Goal: Task Accomplishment & Management: Use online tool/utility

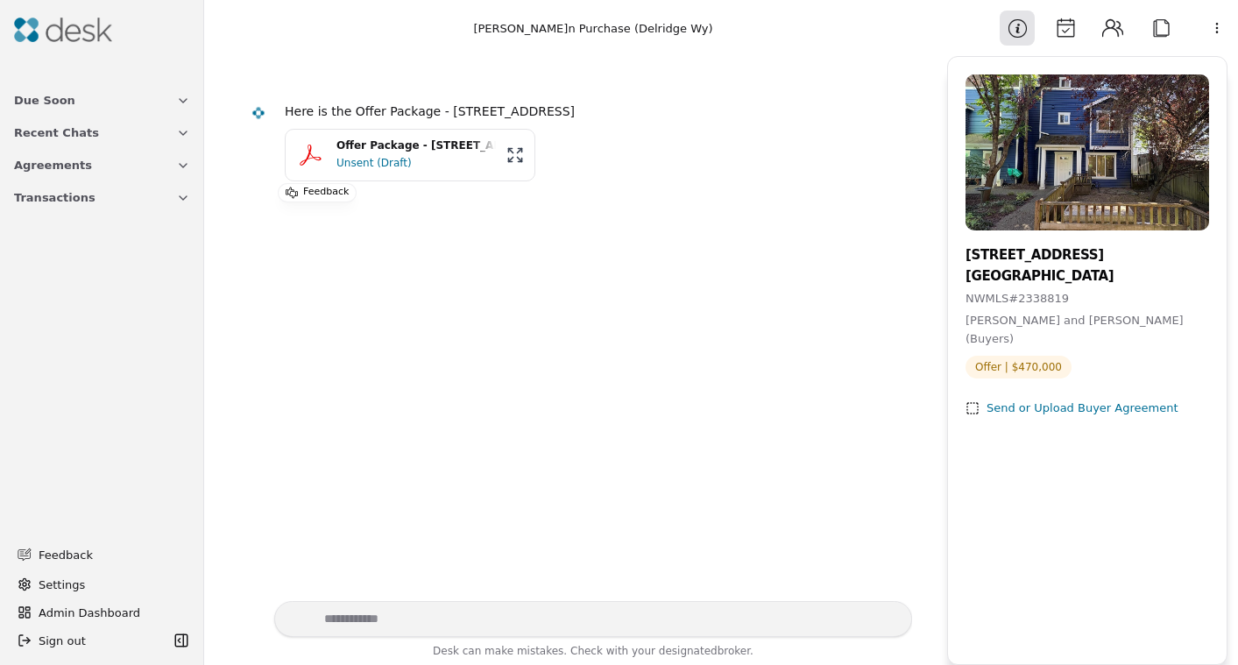
click at [395, 159] on div "Unsent (Draft)" at bounding box center [415, 163] width 159 height 18
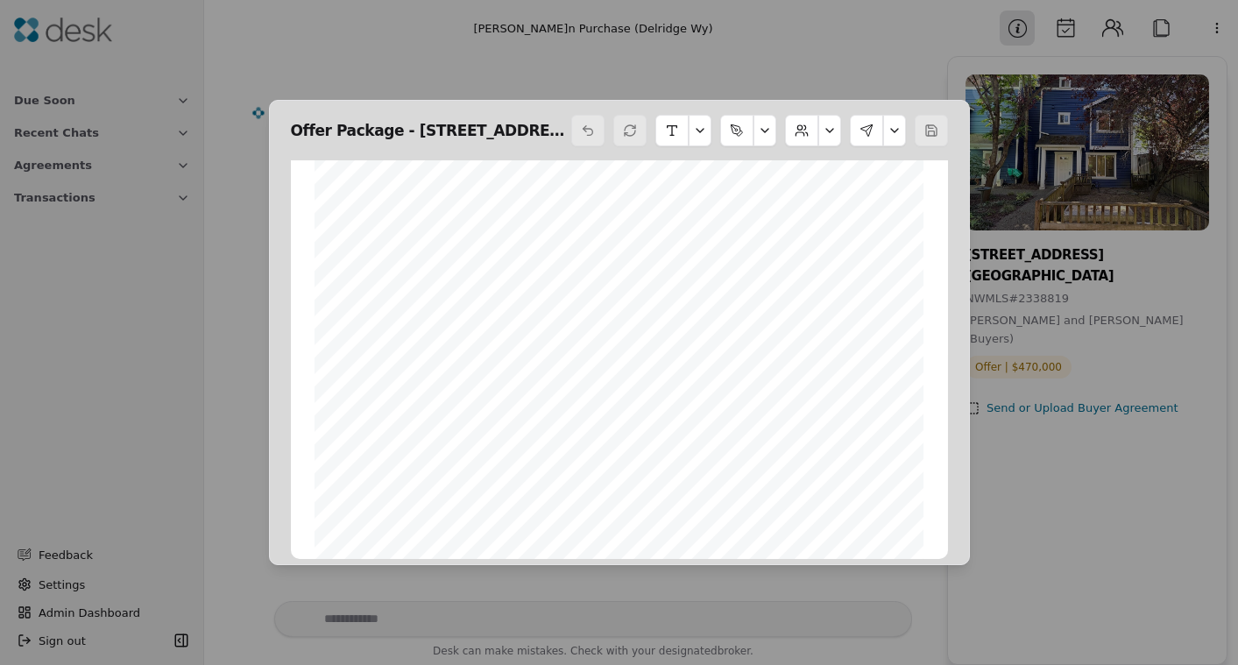
scroll to position [10812, 0]
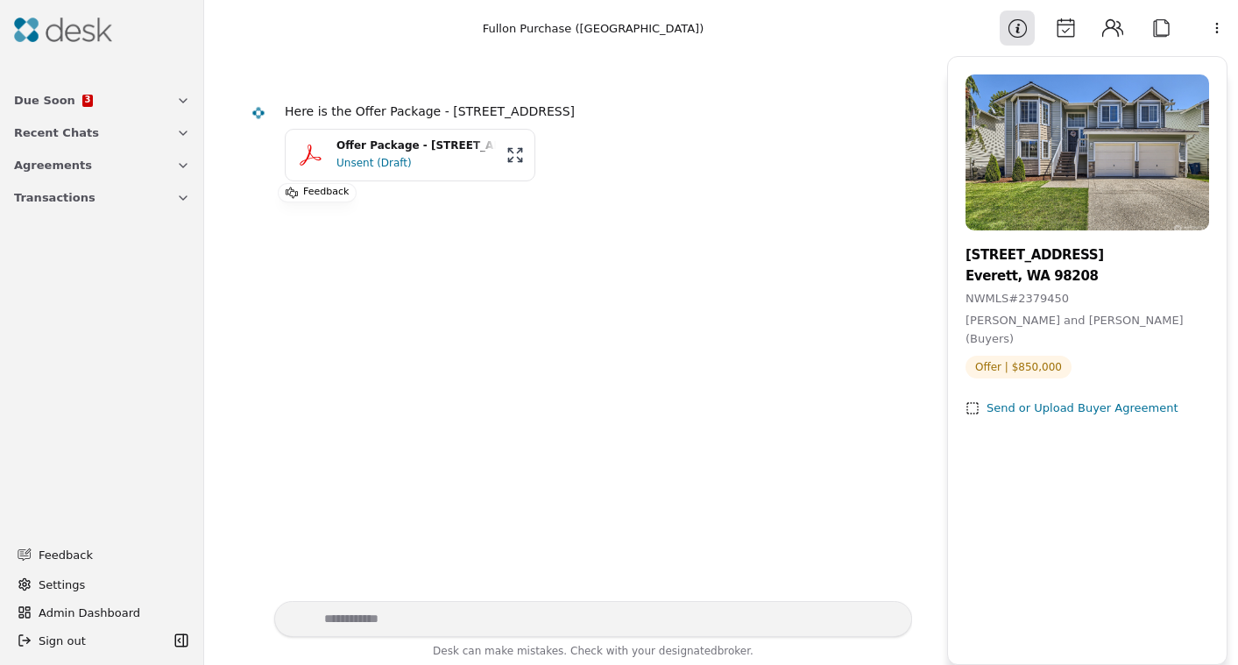
click at [374, 154] on div "Unsent (Draft)" at bounding box center [415, 163] width 159 height 18
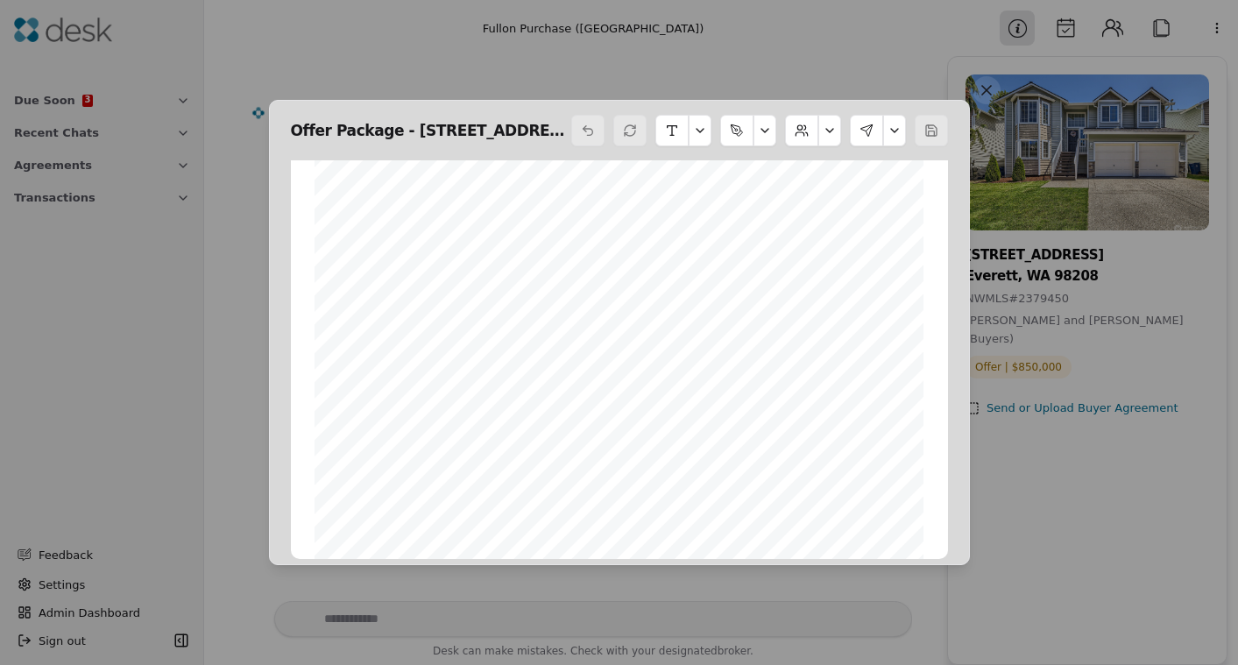
scroll to position [10556, 0]
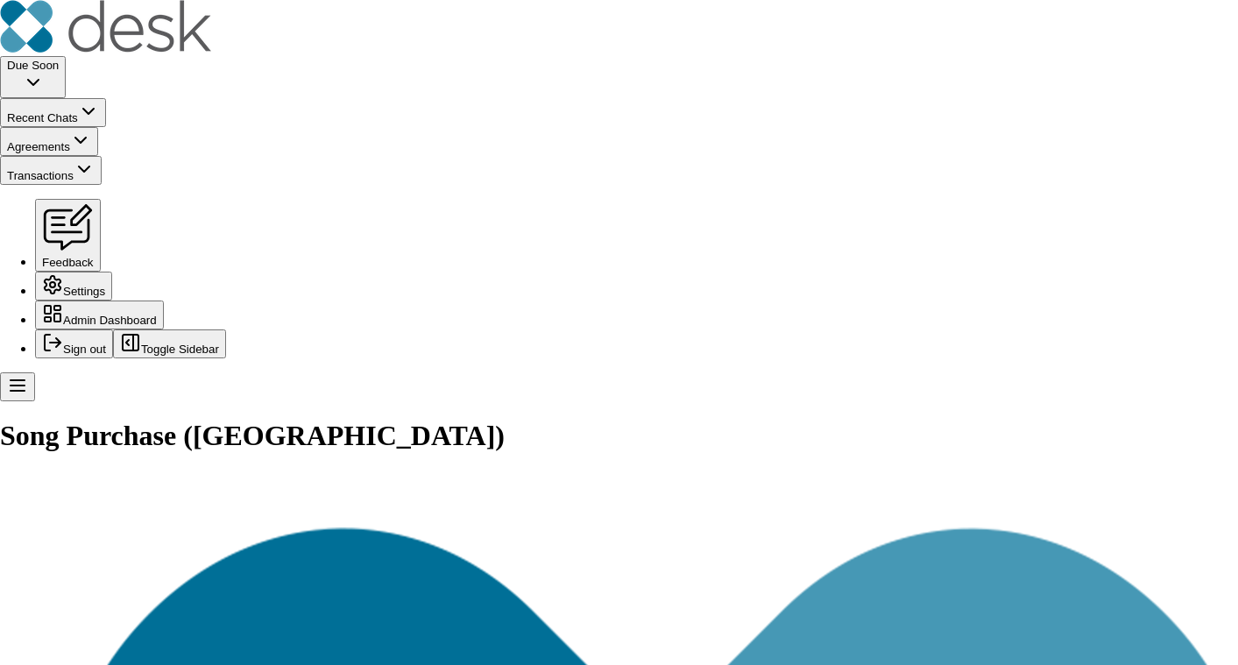
scroll to position [11027, 0]
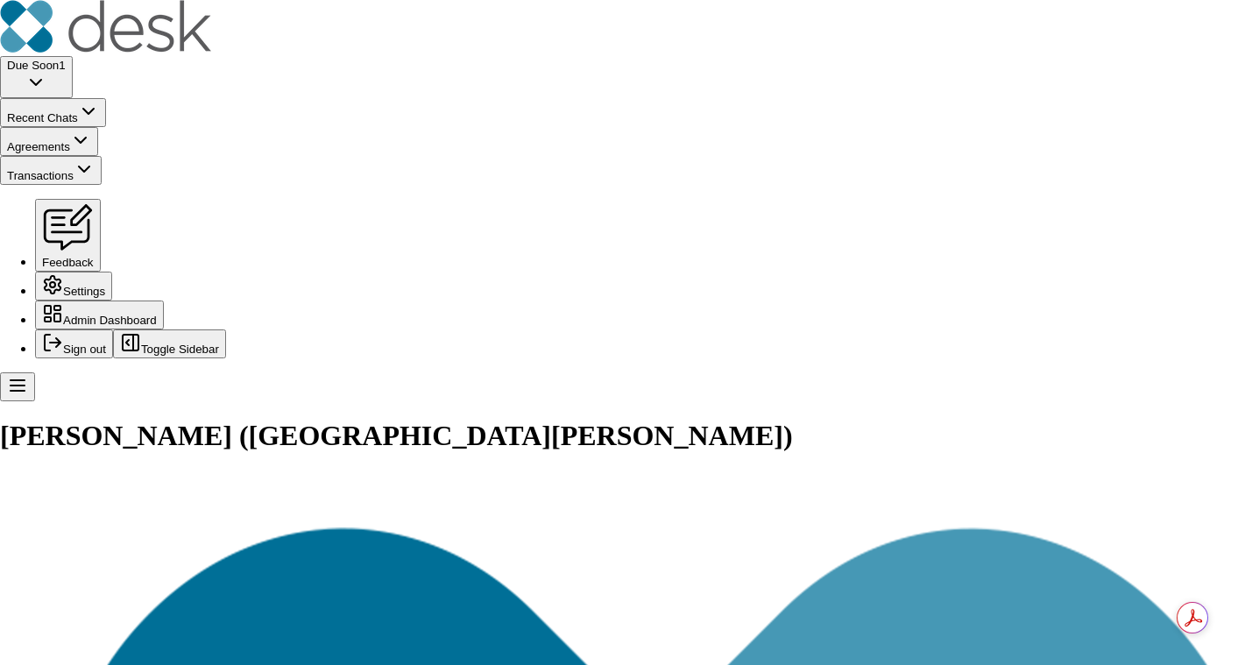
scroll to position [7849, 0]
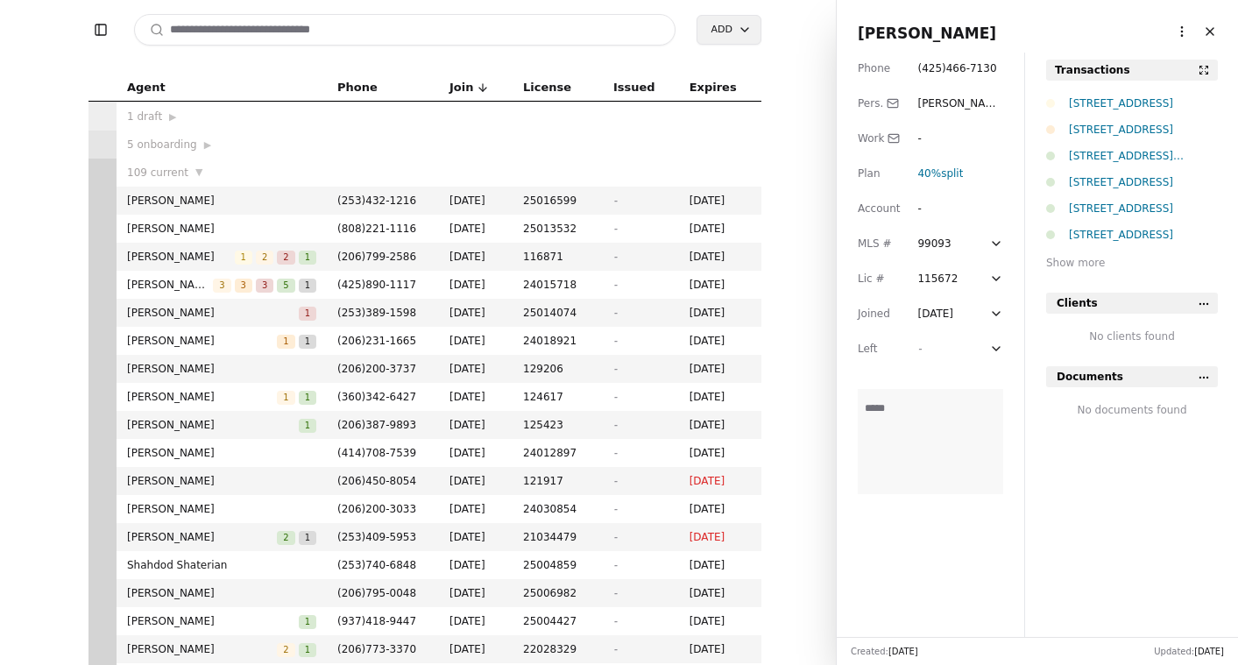
click at [273, 35] on input at bounding box center [404, 30] width 541 height 32
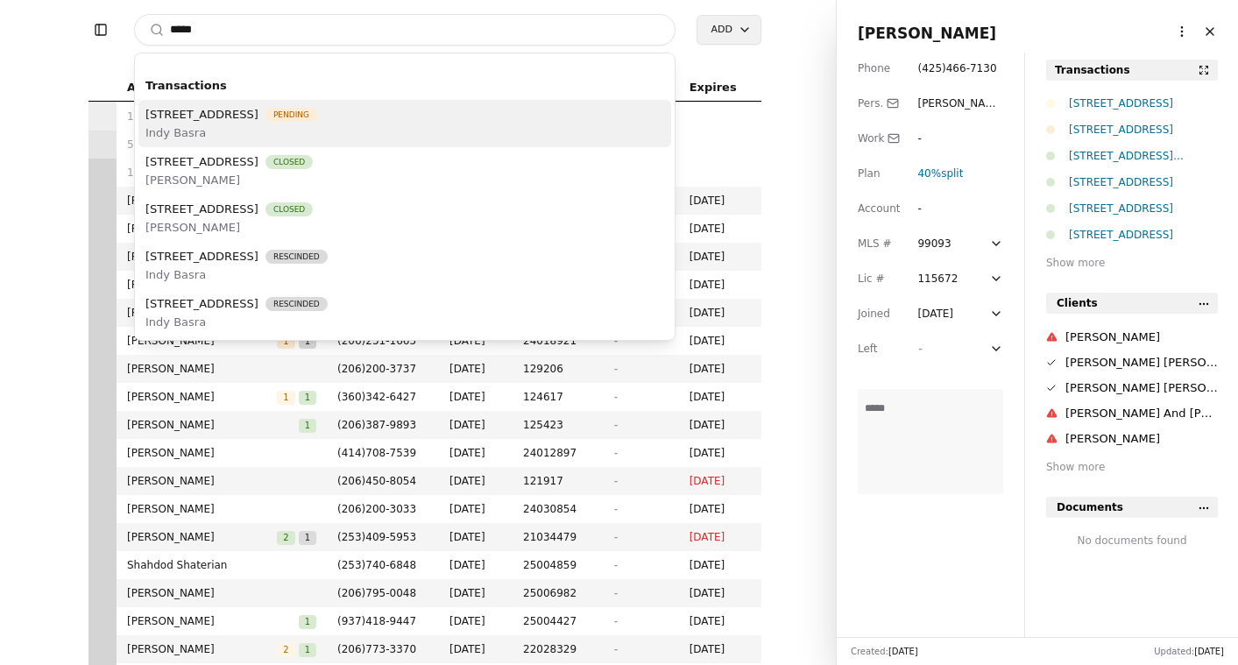
type input "*****"
click at [268, 126] on span "Indy Basra" at bounding box center [231, 133] width 172 height 18
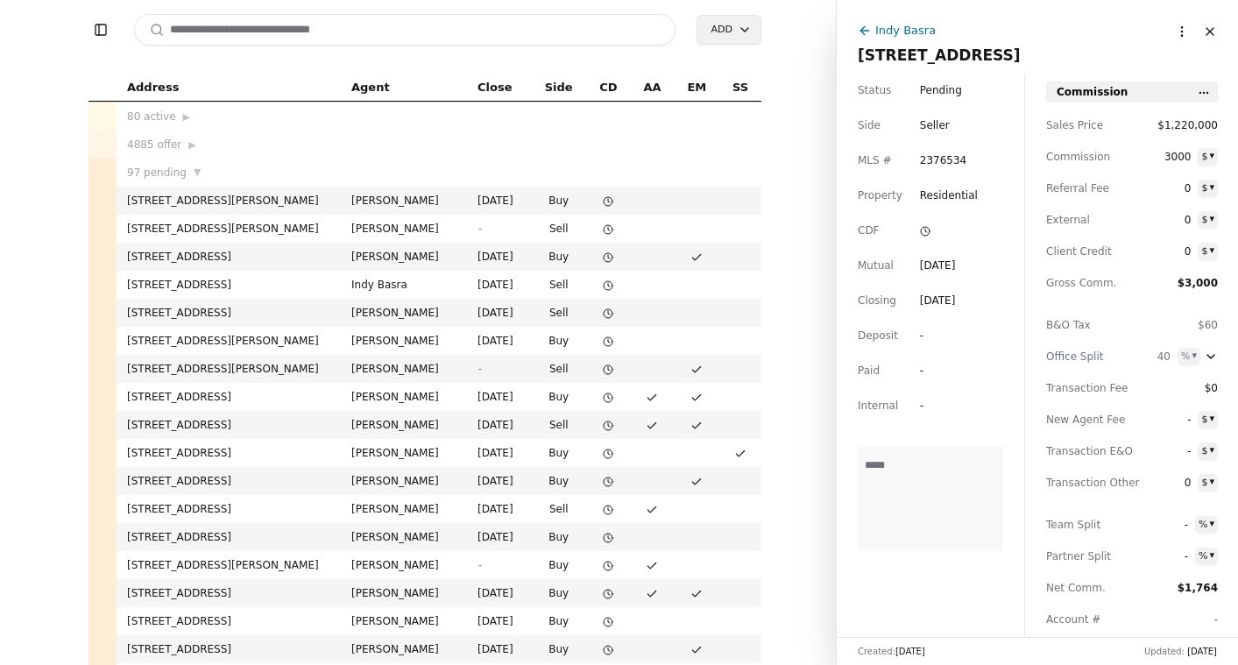
click at [913, 30] on div "Indy Basra" at bounding box center [905, 30] width 60 height 18
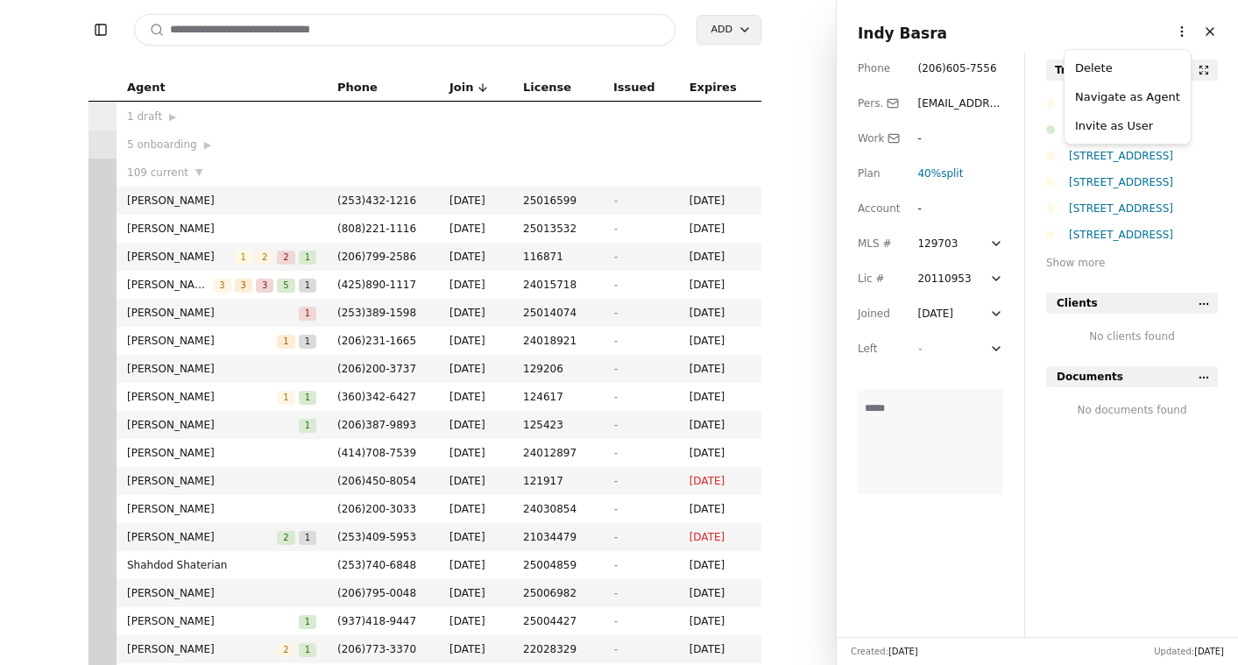
click at [1168, 31] on html "Toggle Sidebar Search Add Agent Phone Join License Issued Expires 1 draft ▶ 5 o…" at bounding box center [619, 332] width 1238 height 665
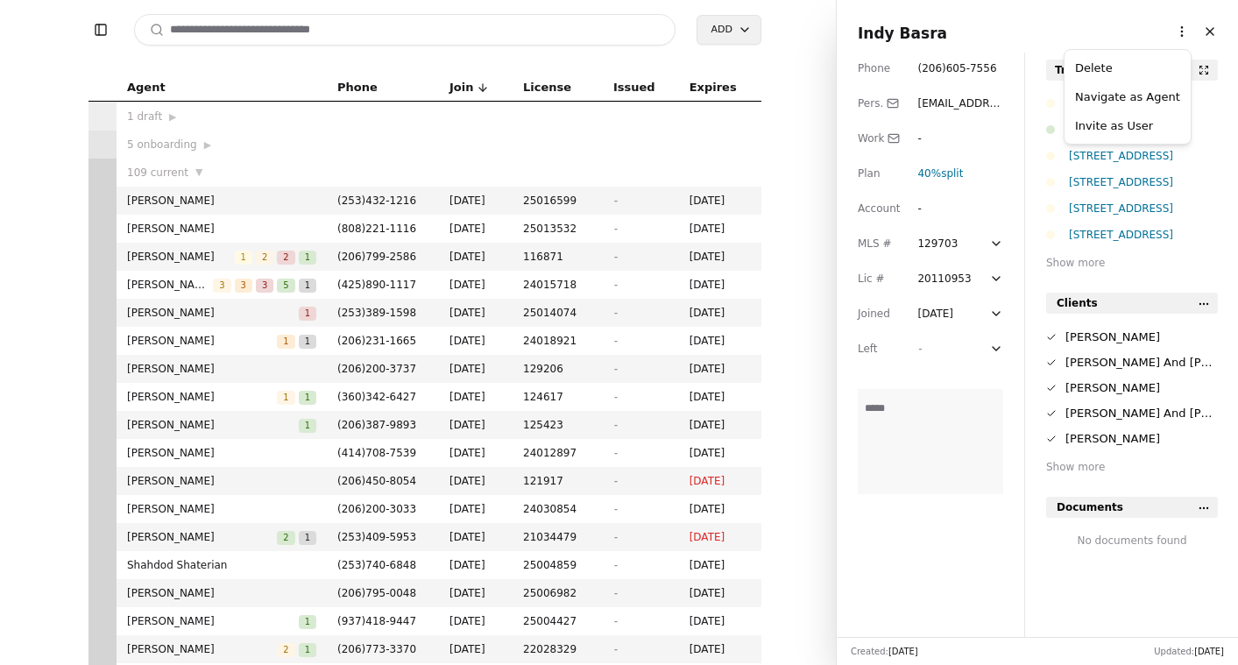
click at [1135, 95] on link "Navigate as Agent" at bounding box center [1127, 97] width 105 height 18
click at [1078, 264] on div "Show more" at bounding box center [1132, 263] width 172 height 18
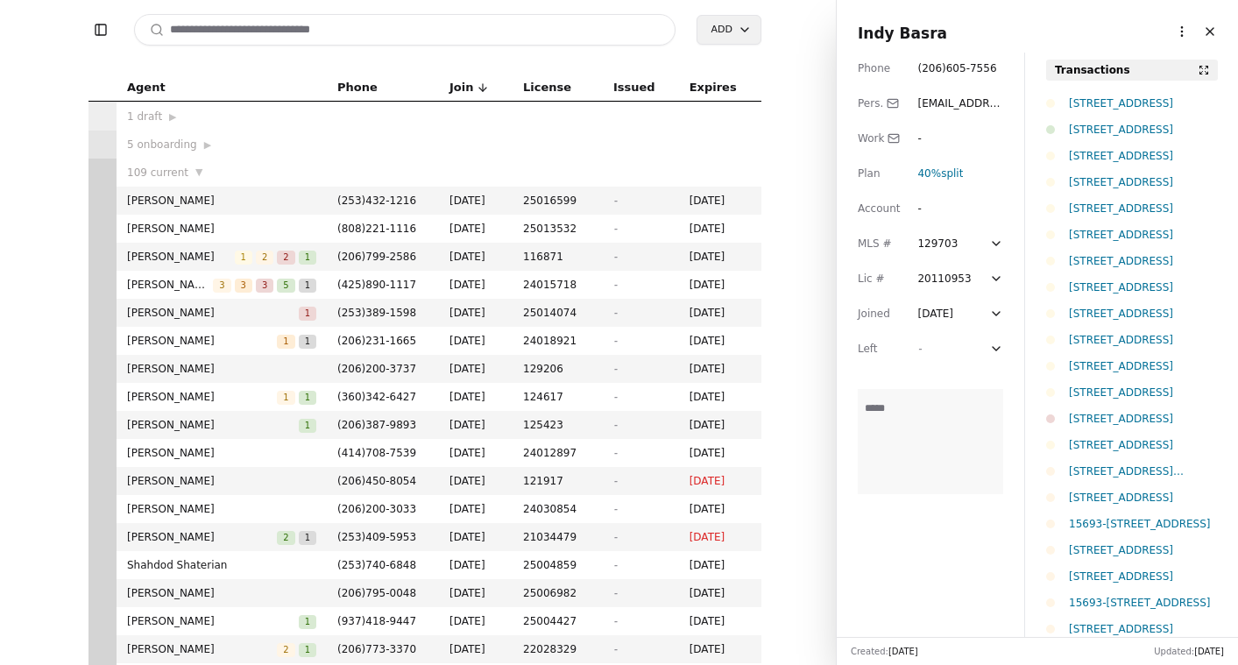
click at [987, 25] on div "Indy Basra" at bounding box center [1037, 33] width 359 height 25
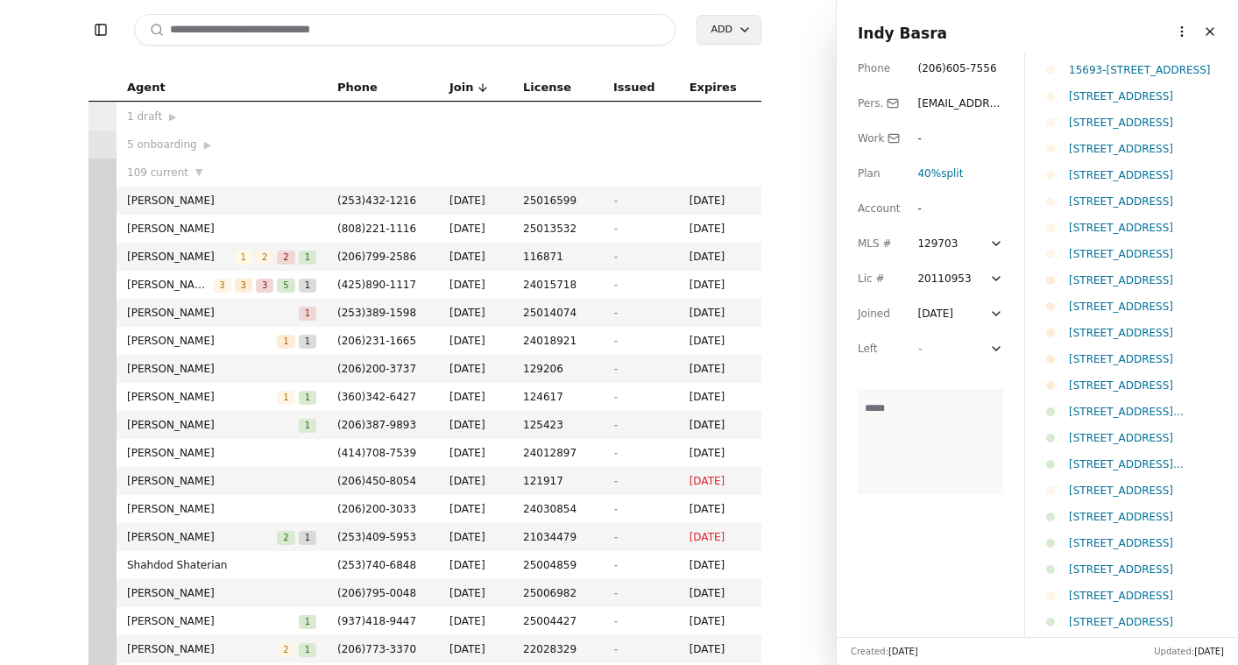
click at [1163, 332] on div "12214 105th Avenue Ct E, Puyallup, WA 98374" at bounding box center [1143, 333] width 149 height 18
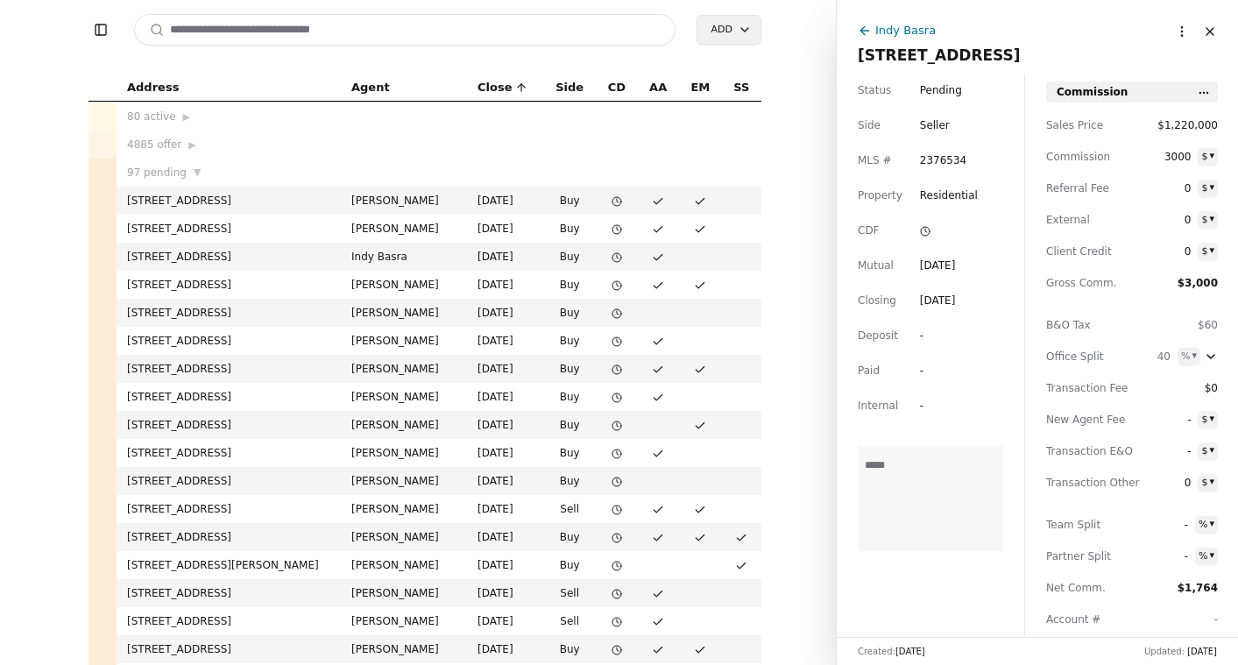
click at [1164, 32] on html "Toggle Sidebar Search Add Address Agent Close Side CD AA EM SS 80 active ▶ 4885…" at bounding box center [619, 332] width 1238 height 665
click at [997, 43] on html "Toggle Sidebar Search Add Address Agent Close Side CD AA EM SS 80 active ▶ 4885…" at bounding box center [619, 332] width 1238 height 665
click at [931, 57] on span "12214 105th Avenue Ct E, Puyallup, WA 98374" at bounding box center [939, 55] width 163 height 18
click at [920, 25] on div "Indy Basra" at bounding box center [905, 30] width 60 height 18
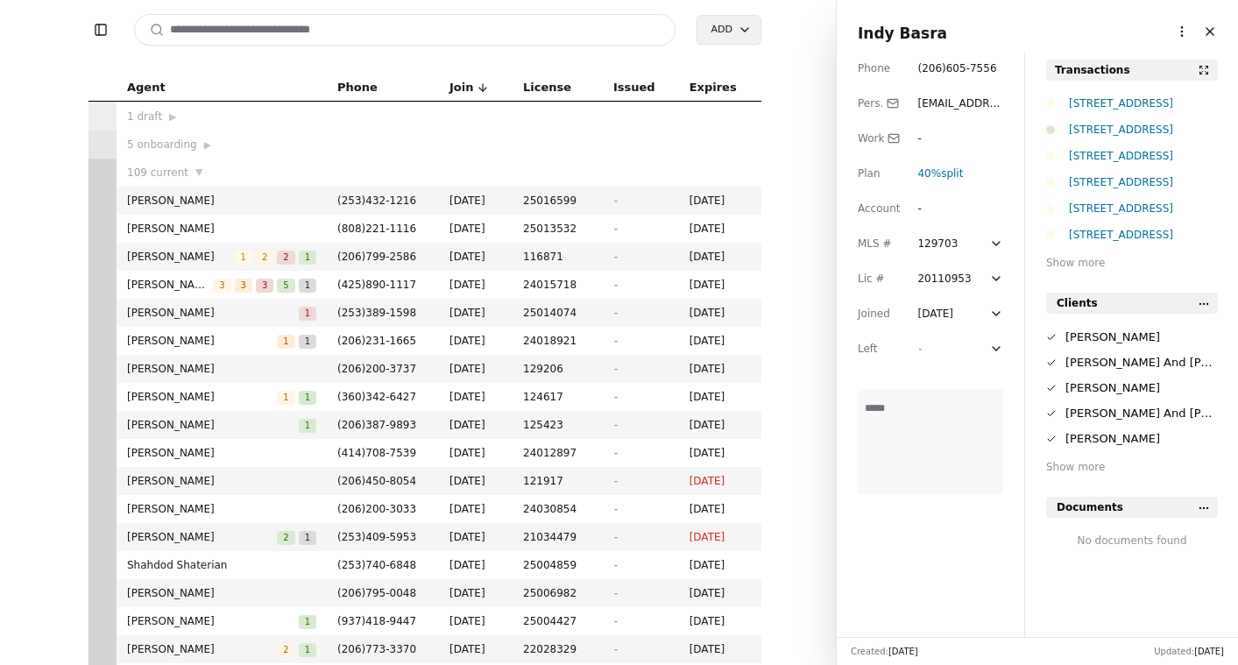
click at [233, 34] on input at bounding box center [404, 30] width 541 height 32
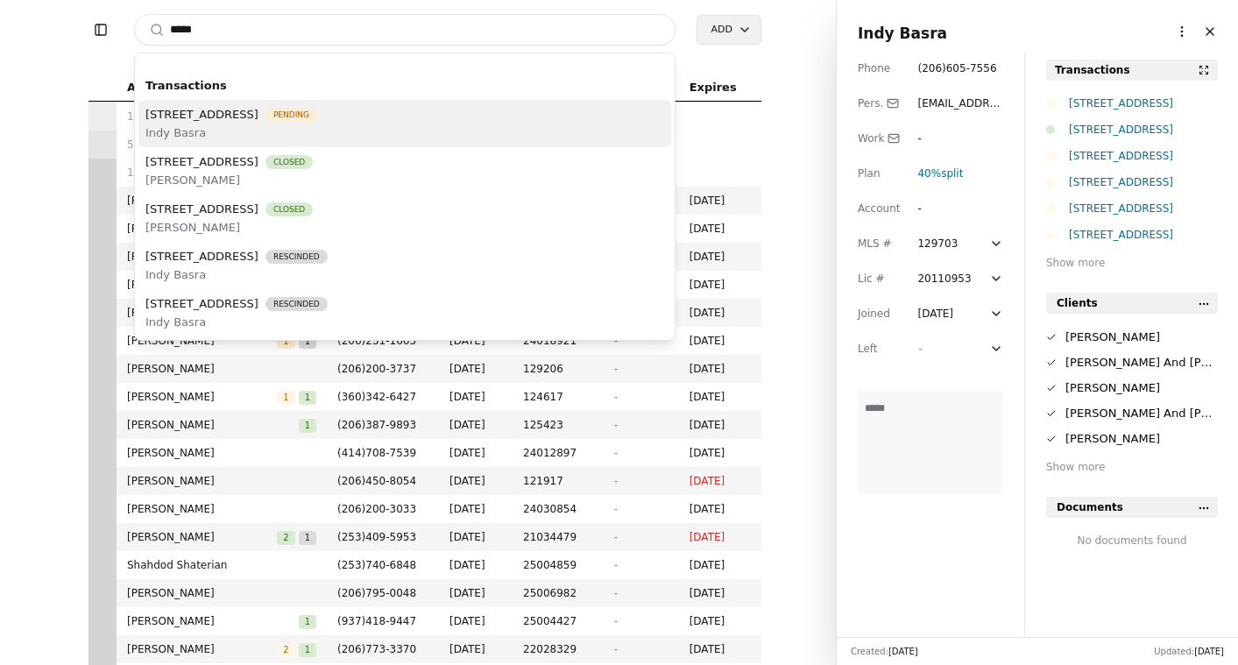
type input "*****"
click at [203, 114] on span "12214 105th Avenue Ct E, Puyallup, WA 98374" at bounding box center [201, 114] width 113 height 18
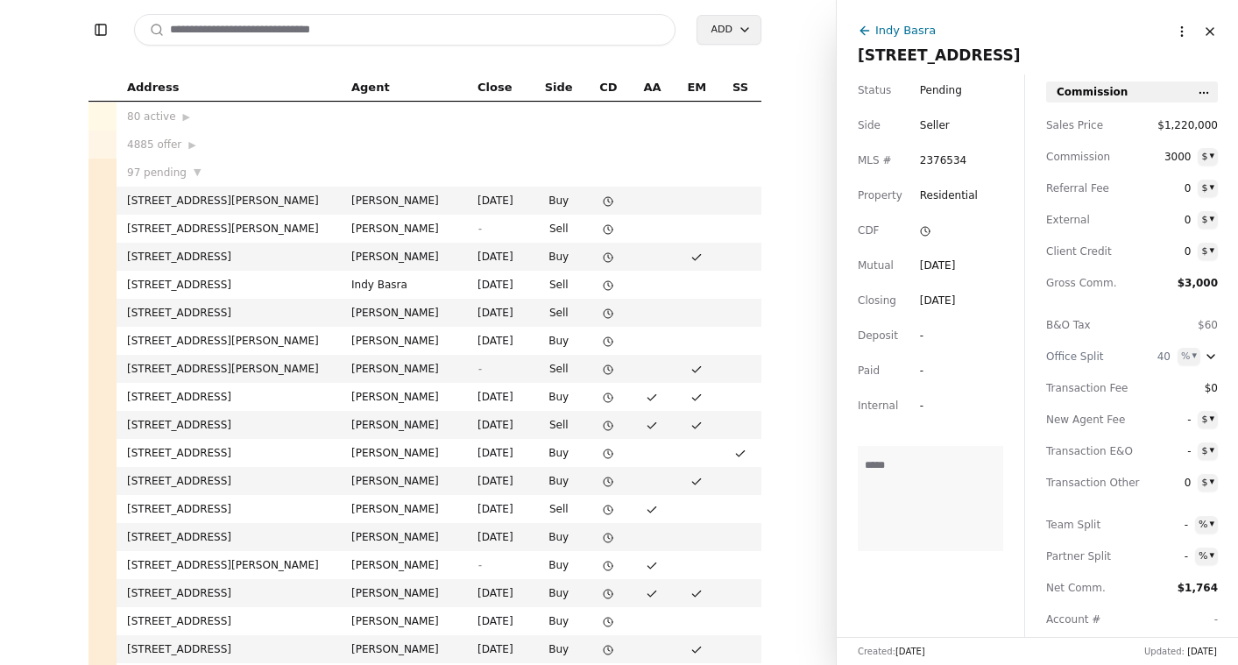
click at [1163, 34] on html "Toggle Sidebar Search Add Address Agent Close Side CD AA EM SS 80 active ▶ 4885…" at bounding box center [619, 332] width 1238 height 665
click at [958, 46] on span "12214 105th Avenue Ct E, Puyallup, WA 98374" at bounding box center [939, 55] width 163 height 18
click at [976, 32] on div "Indy Basra" at bounding box center [1019, 32] width 323 height 22
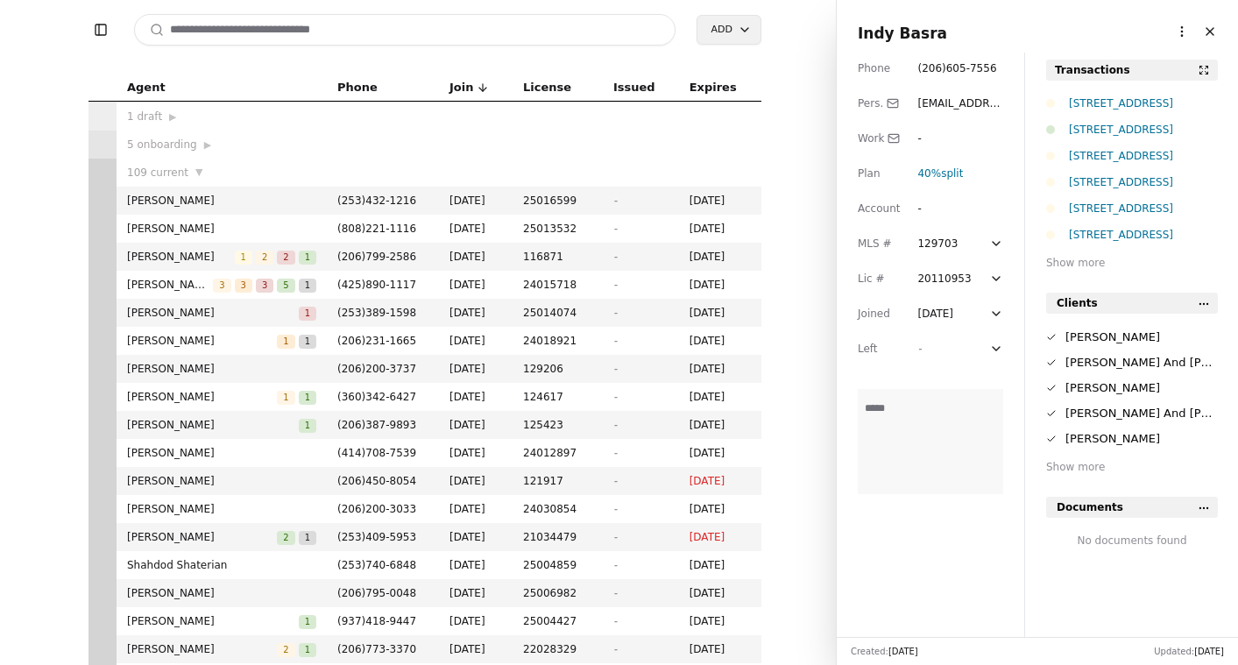
click at [1161, 32] on html "Toggle Sidebar Search Add Agent Phone Join License Issued Expires 1 draft ▶ 5 o…" at bounding box center [619, 332] width 1238 height 665
click at [1129, 91] on link "Navigate as Agent" at bounding box center [1127, 97] width 105 height 18
click at [325, 33] on input at bounding box center [404, 30] width 541 height 32
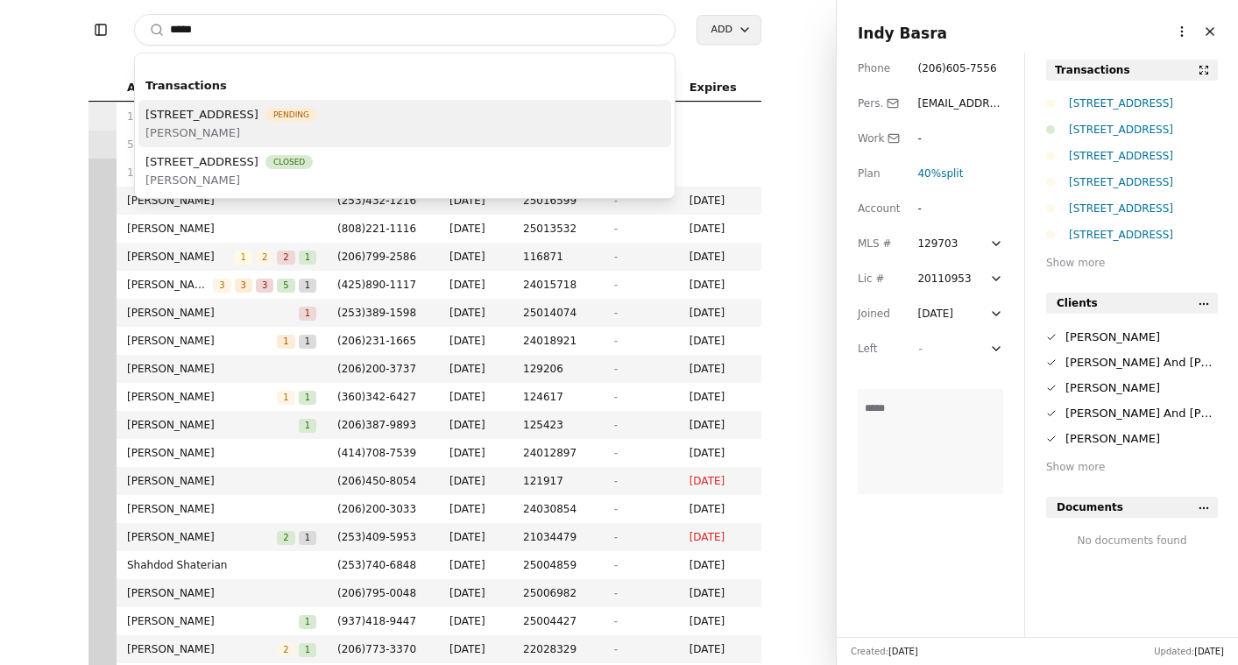
type input "*****"
click at [258, 110] on span "11462 35th Avenue SW, Seattle, WA 98146" at bounding box center [201, 114] width 113 height 18
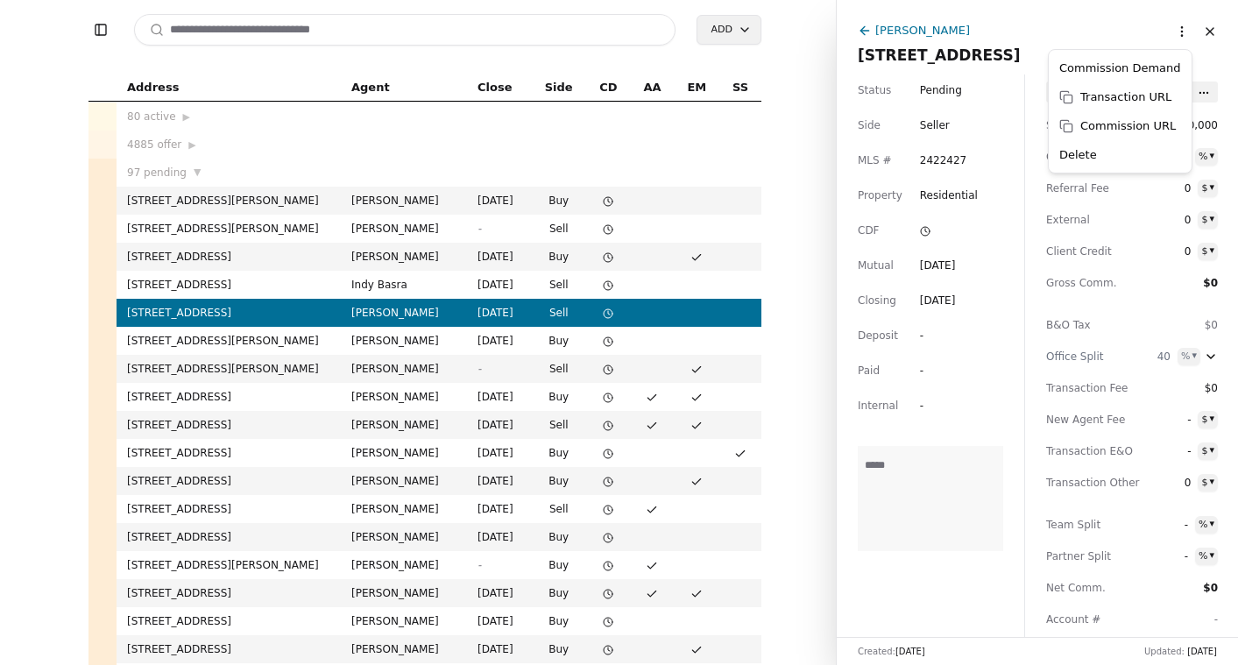
click at [1162, 32] on html "Toggle Sidebar Search Add Address Agent Close Side CD AA EM SS 80 active ▶ 4885…" at bounding box center [619, 332] width 1238 height 665
click at [959, 36] on html "Toggle Sidebar Search Add Address Agent Close Side CD AA EM SS 80 active ▶ 4885…" at bounding box center [619, 332] width 1238 height 665
click at [916, 33] on div "Danielle Austin" at bounding box center [922, 30] width 95 height 18
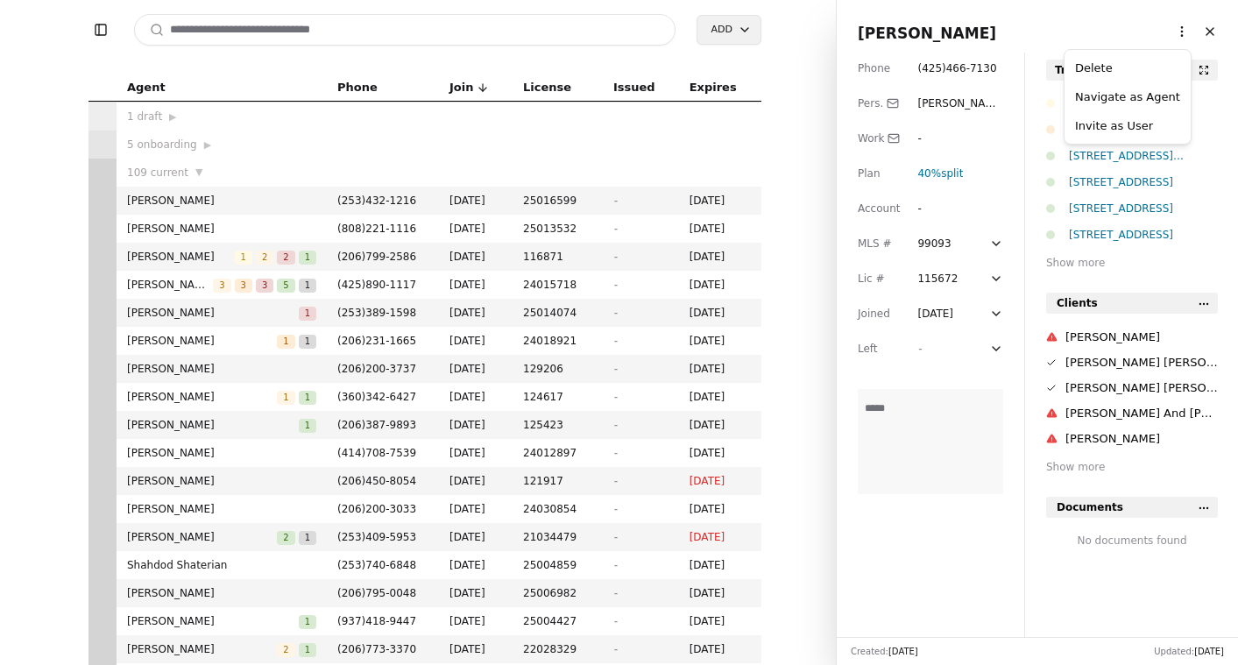
click at [1169, 32] on html "Toggle Sidebar Search Add Agent Phone Join License Issued Expires 1 draft ▶ 5 o…" at bounding box center [619, 332] width 1238 height 665
click at [1140, 93] on link "Navigate as Agent" at bounding box center [1127, 97] width 105 height 18
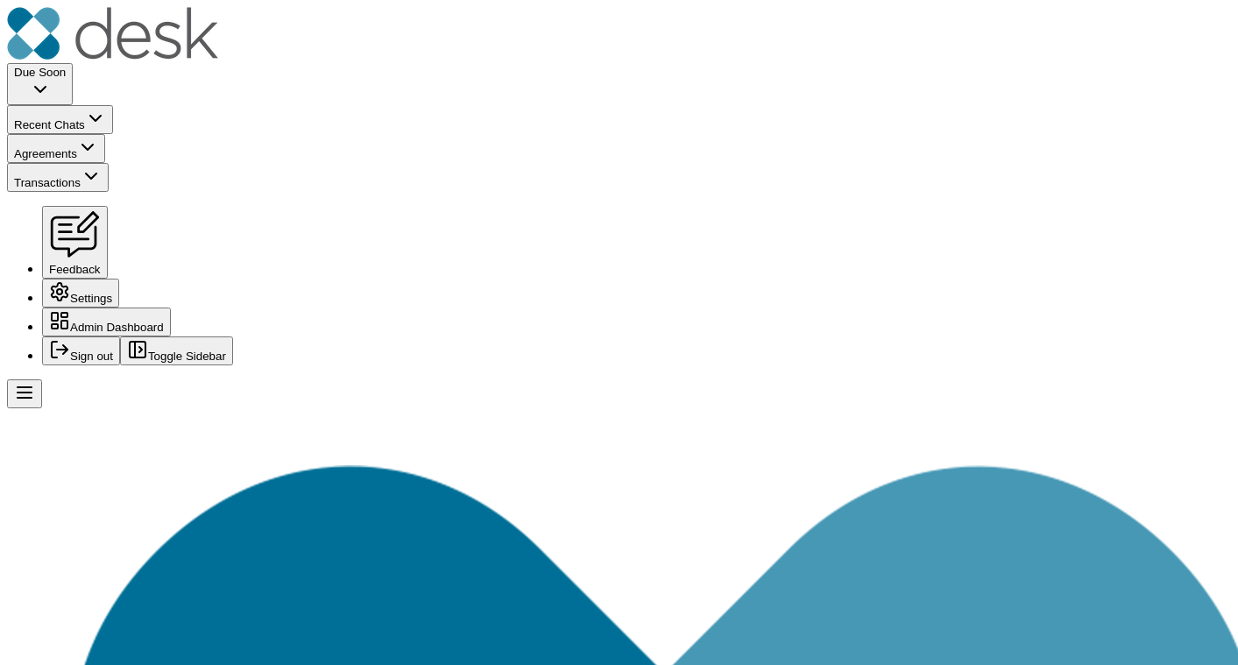
scroll to position [941, 0]
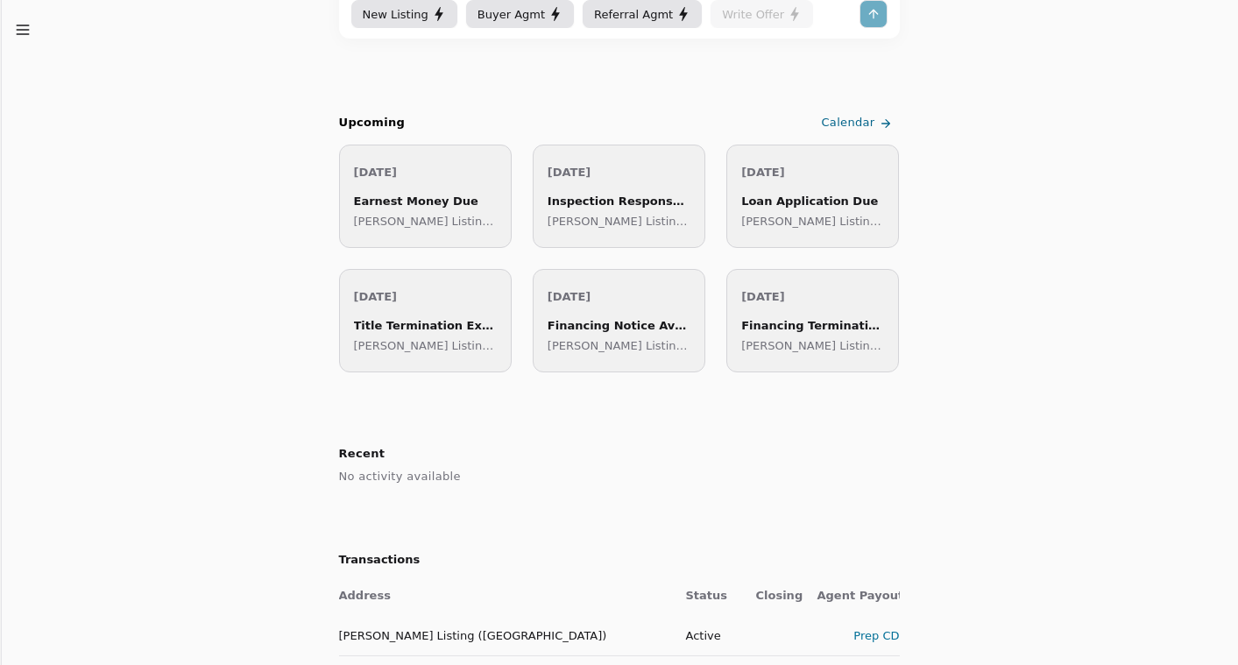
scroll to position [400, 0]
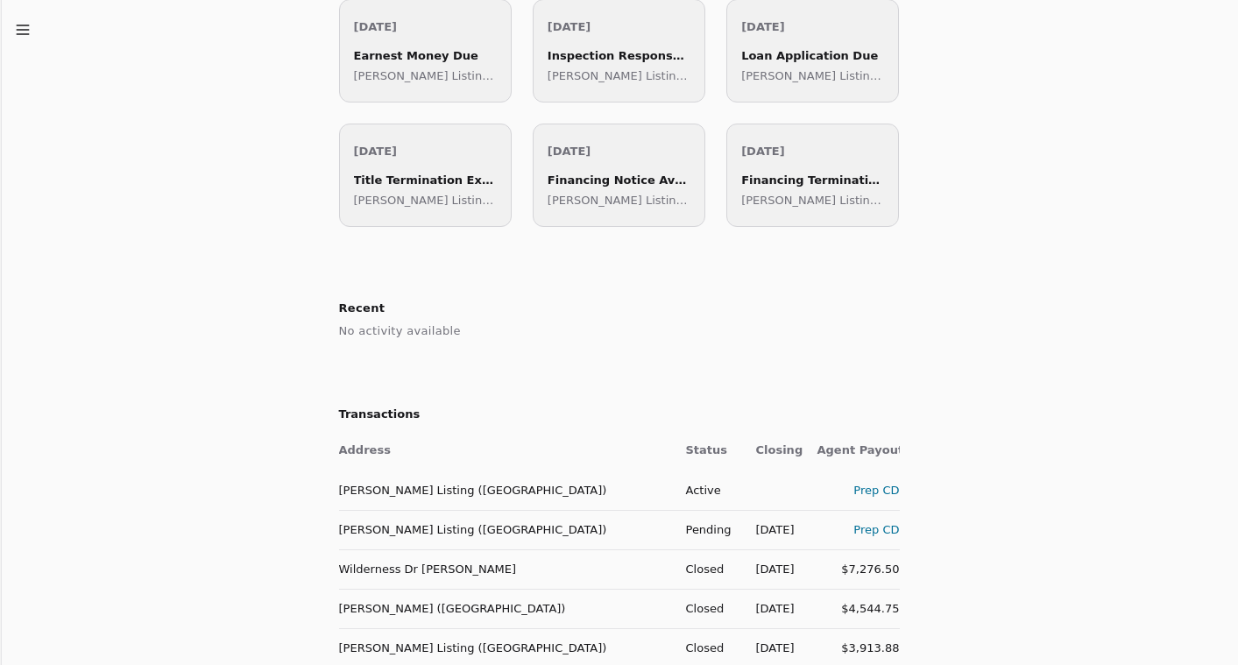
click at [460, 522] on td "[PERSON_NAME] Listing ([GEOGRAPHIC_DATA])" at bounding box center [505, 529] width 333 height 39
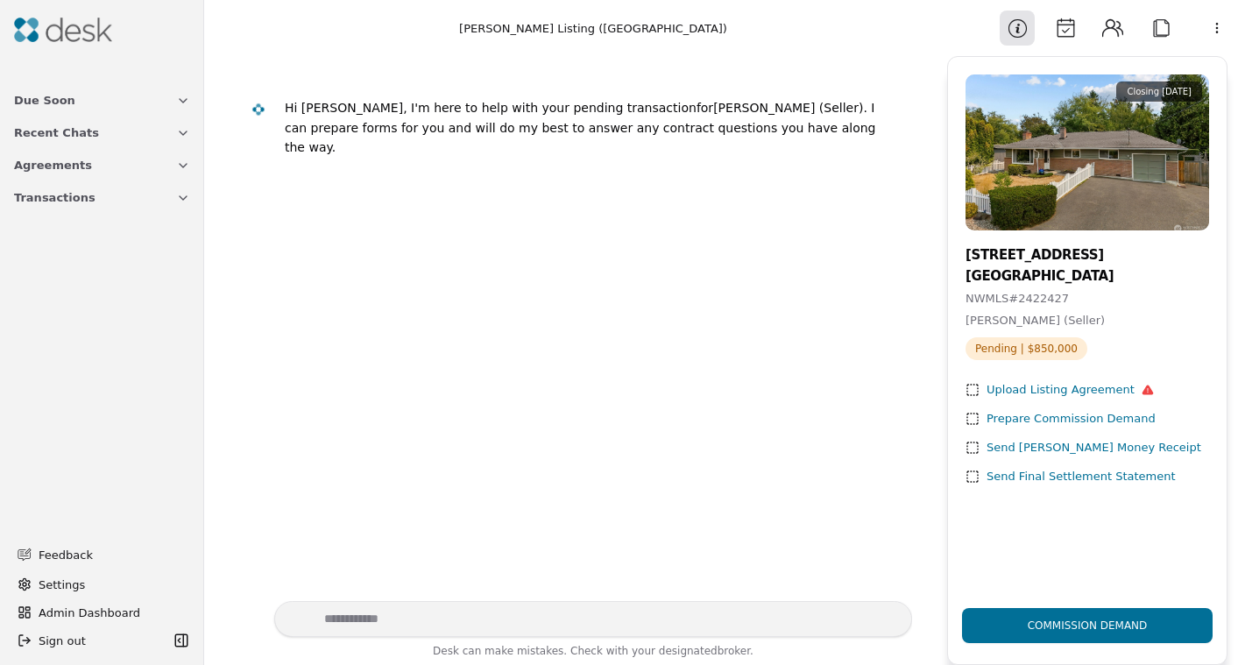
click at [1164, 23] on button "Attach" at bounding box center [1160, 28] width 35 height 35
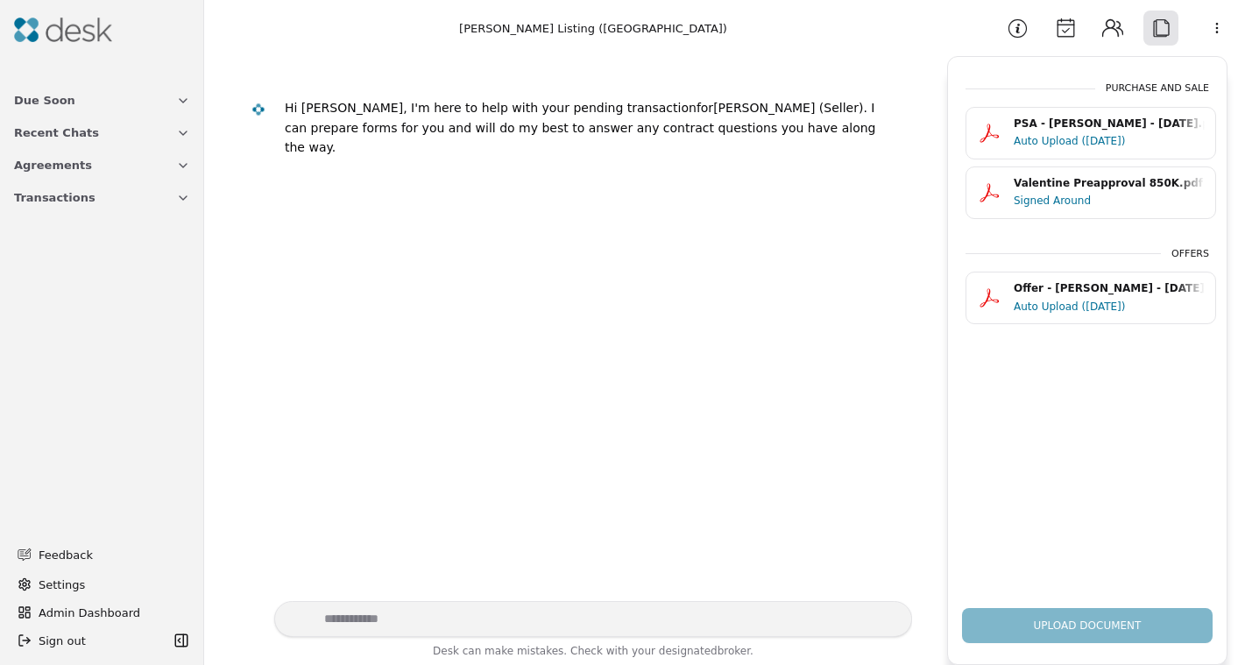
click at [1067, 31] on button "Calendar" at bounding box center [1065, 28] width 35 height 35
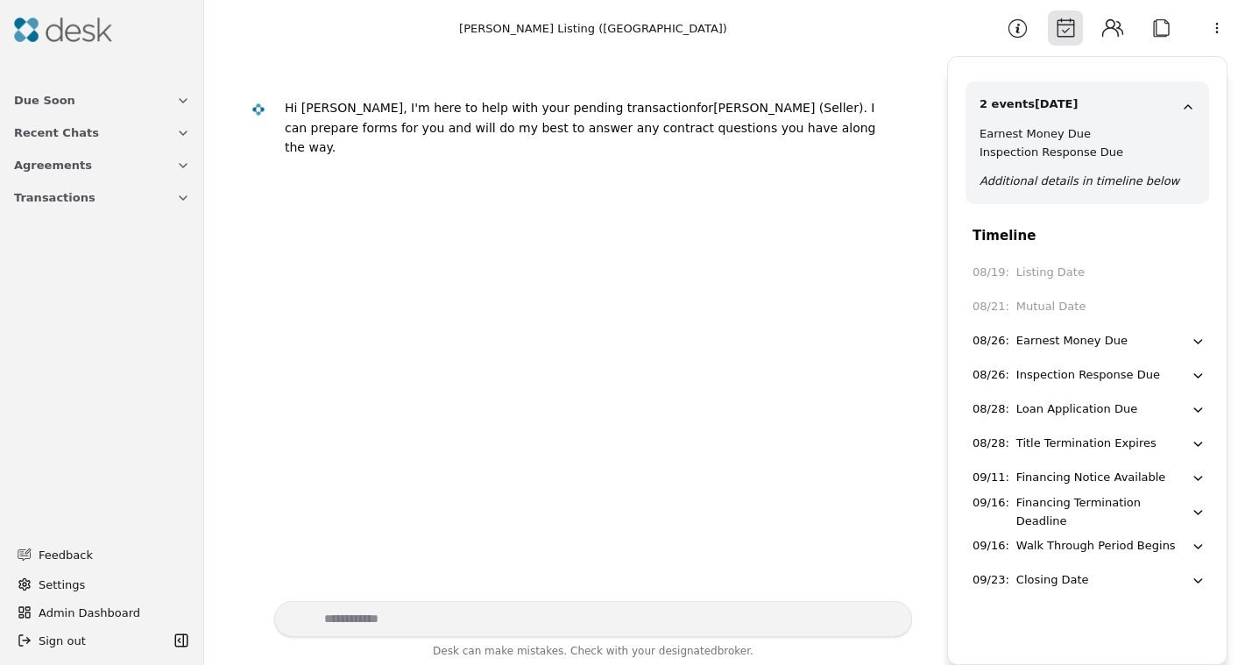
click at [1158, 36] on button "Attach" at bounding box center [1160, 28] width 35 height 35
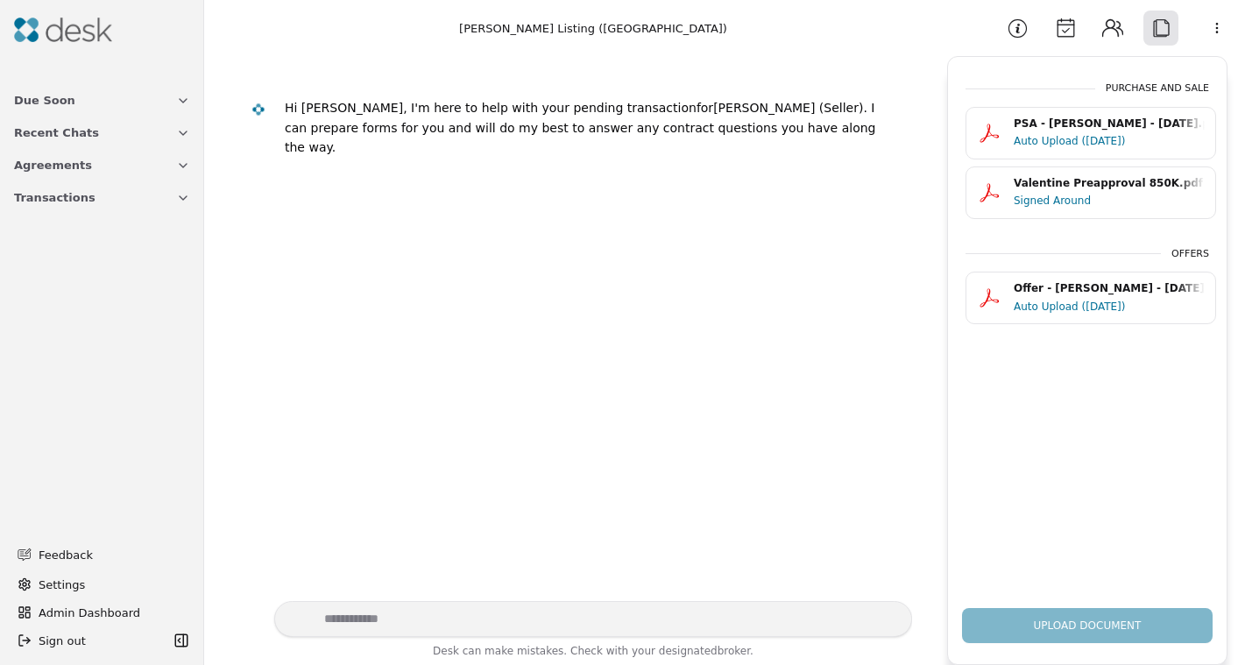
click at [1065, 20] on button "Calendar" at bounding box center [1065, 28] width 35 height 35
